Goal: Check status: Check status

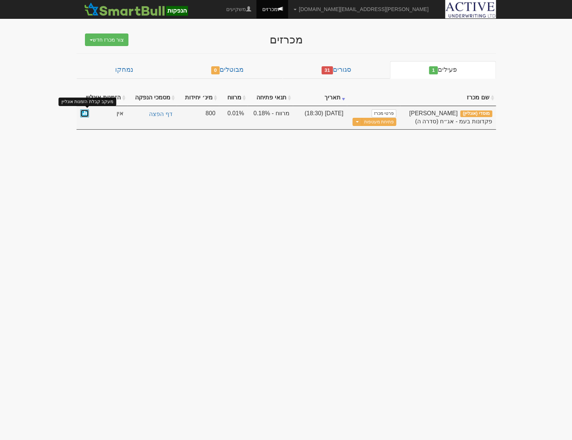
click at [85, 112] on span at bounding box center [84, 112] width 4 height 4
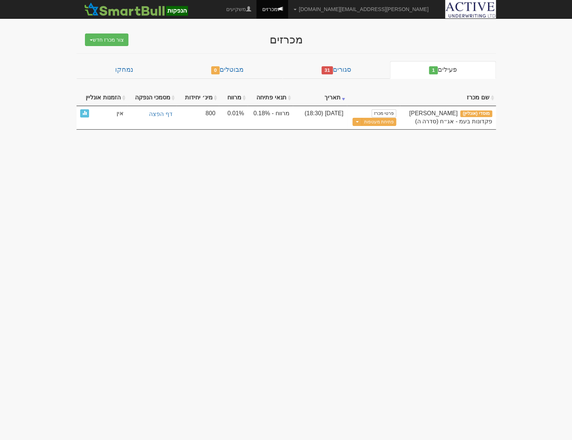
click at [167, 248] on body "neil@activeu.co.il הגדרות חשבונות הנפקה תבניות הודעות קיבול X" at bounding box center [286, 220] width 572 height 440
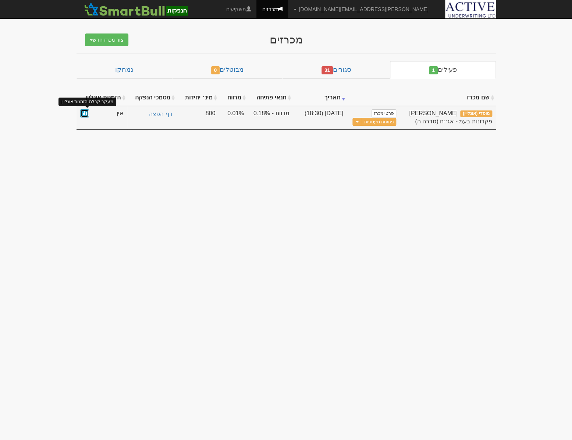
click at [84, 114] on span at bounding box center [84, 112] width 4 height 4
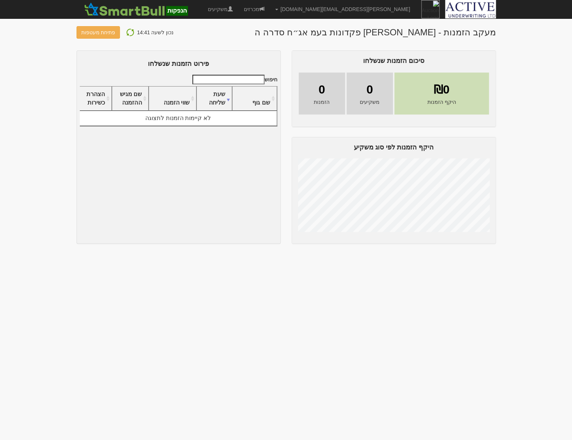
click at [128, 30] on img at bounding box center [130, 32] width 9 height 9
click at [270, 10] on link "מכרזים" at bounding box center [254, 9] width 32 height 18
